Goal: Check status

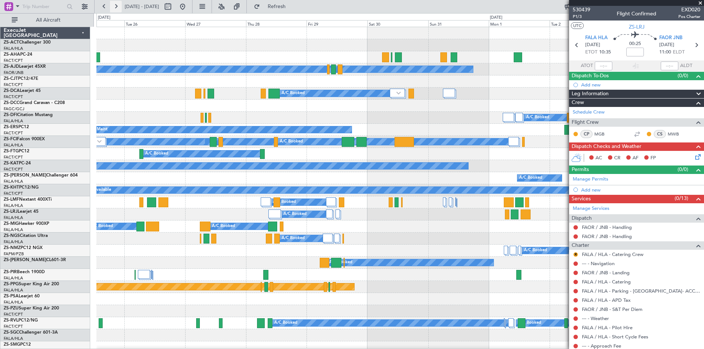
click at [115, 4] on button at bounding box center [116, 7] width 12 height 12
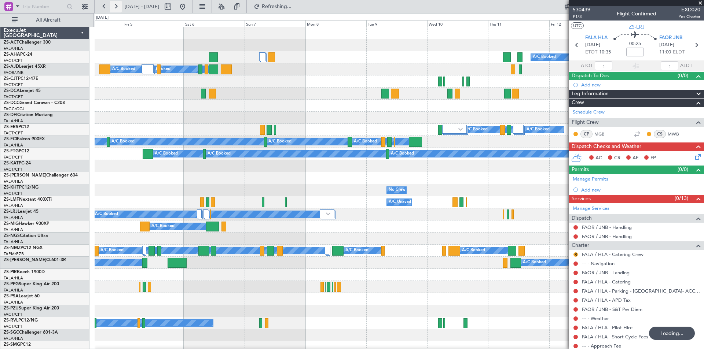
click at [115, 4] on button at bounding box center [116, 7] width 12 height 12
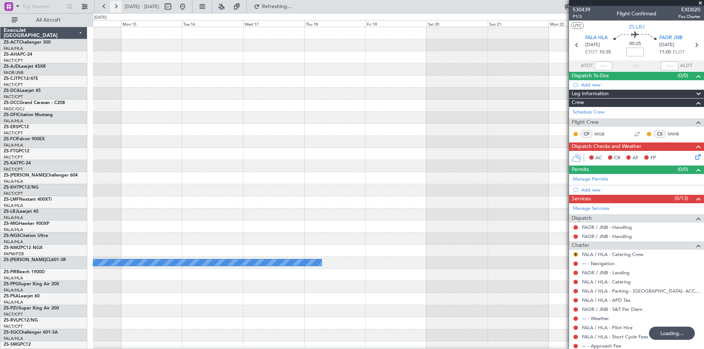
click at [115, 4] on button at bounding box center [116, 7] width 12 height 12
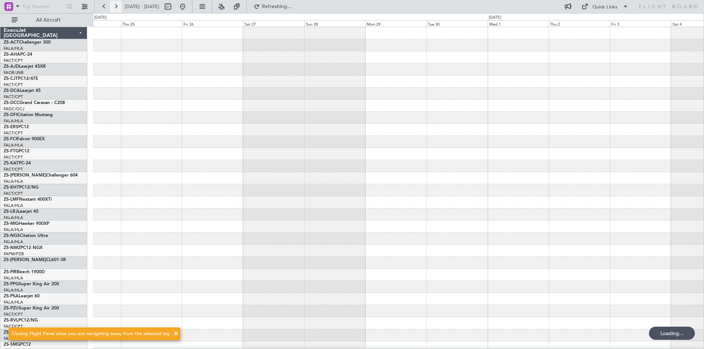
click at [115, 4] on button at bounding box center [116, 7] width 12 height 12
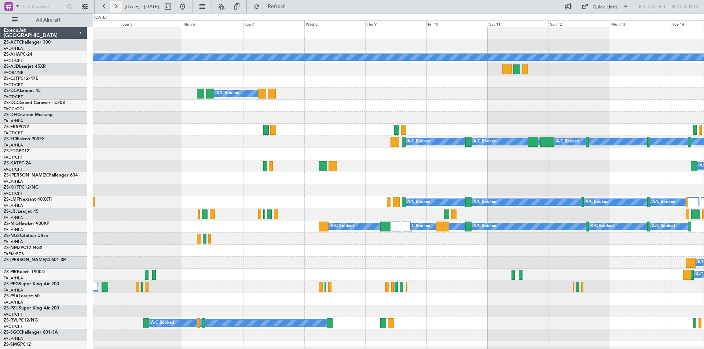
click at [115, 4] on button at bounding box center [116, 7] width 12 height 12
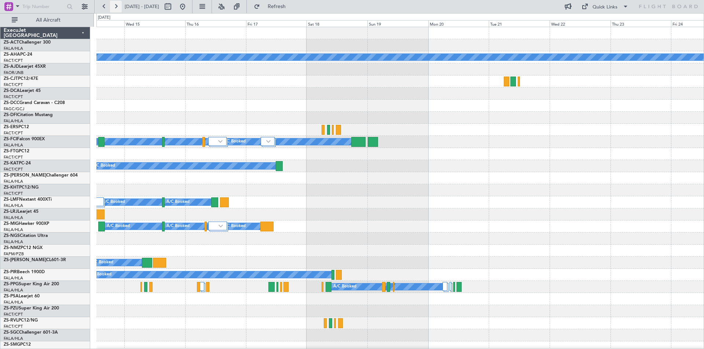
click at [115, 4] on button at bounding box center [116, 7] width 12 height 12
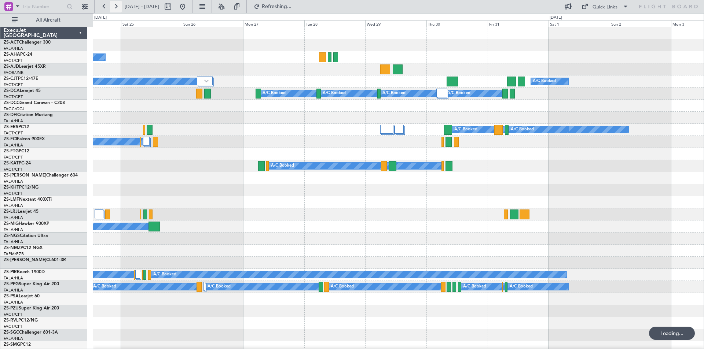
click at [115, 4] on button at bounding box center [116, 7] width 12 height 12
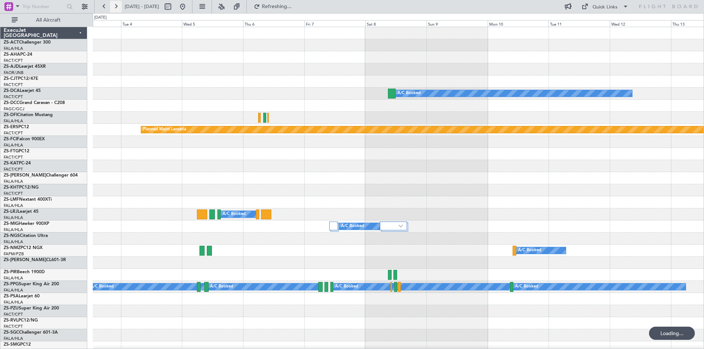
click at [115, 4] on button at bounding box center [116, 7] width 12 height 12
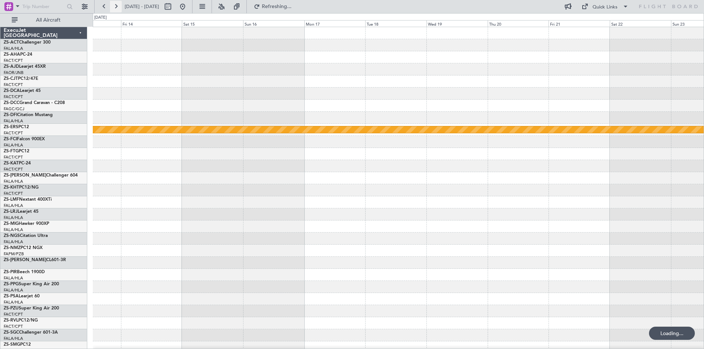
click at [115, 4] on button at bounding box center [116, 7] width 12 height 12
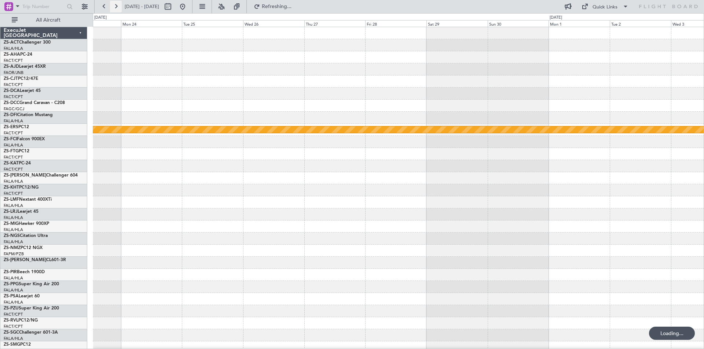
click at [115, 4] on button at bounding box center [116, 7] width 12 height 12
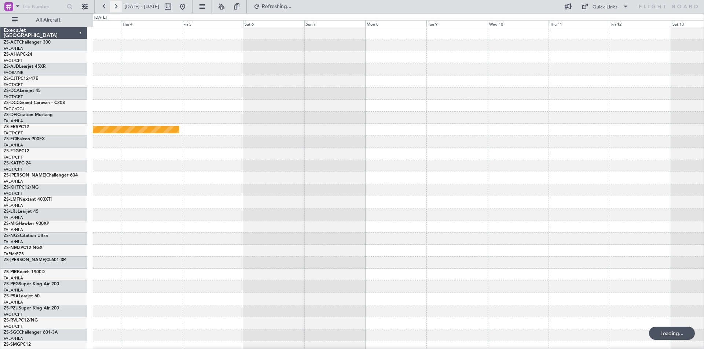
click at [115, 4] on button at bounding box center [116, 7] width 12 height 12
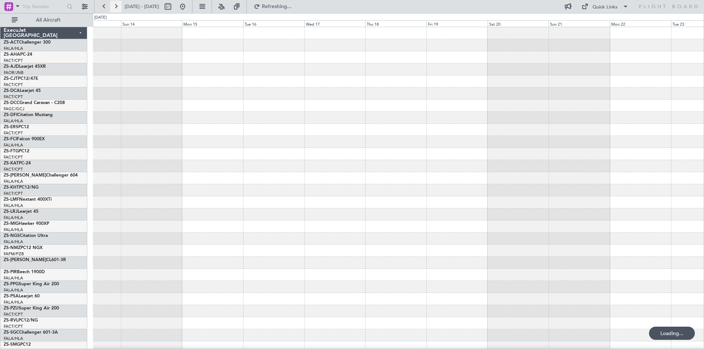
click at [115, 4] on button at bounding box center [116, 7] width 12 height 12
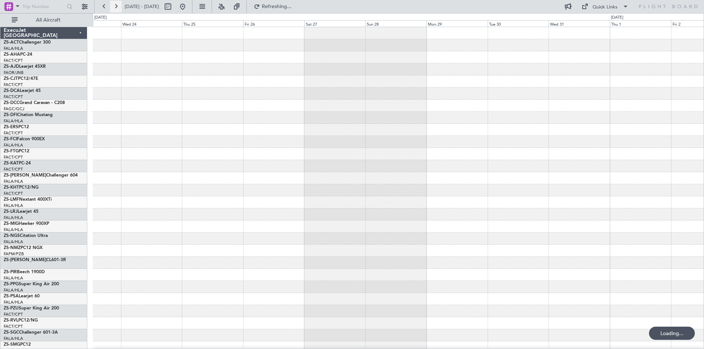
click at [115, 4] on button at bounding box center [116, 7] width 12 height 12
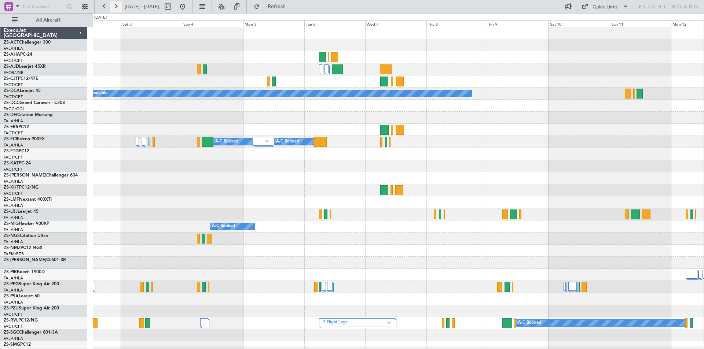
click at [115, 6] on button at bounding box center [116, 7] width 12 height 12
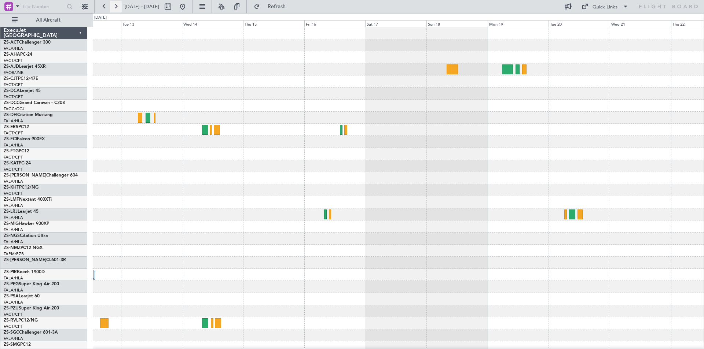
click at [115, 6] on button at bounding box center [116, 7] width 12 height 12
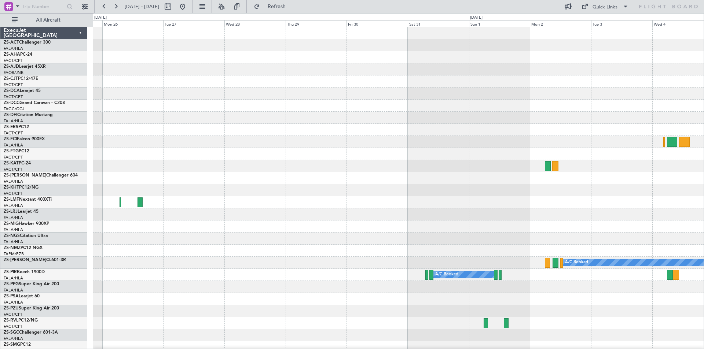
click at [125, 132] on div at bounding box center [398, 130] width 611 height 12
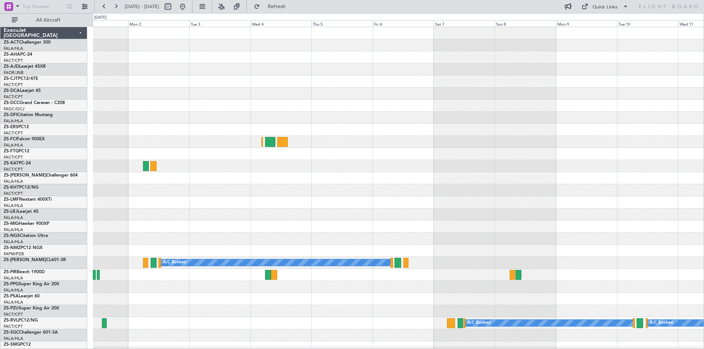
click at [147, 133] on div at bounding box center [398, 130] width 611 height 12
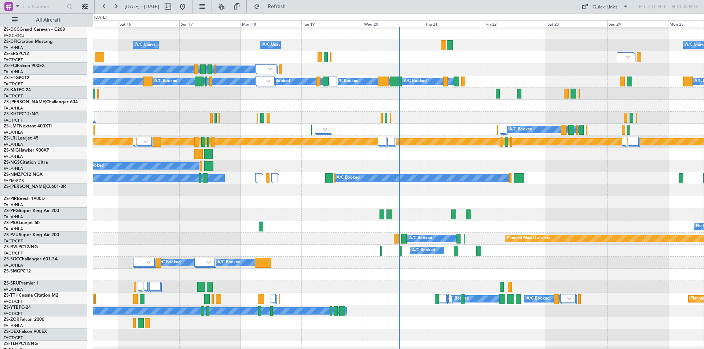
scroll to position [147, 0]
